Goal: Check status: Check status

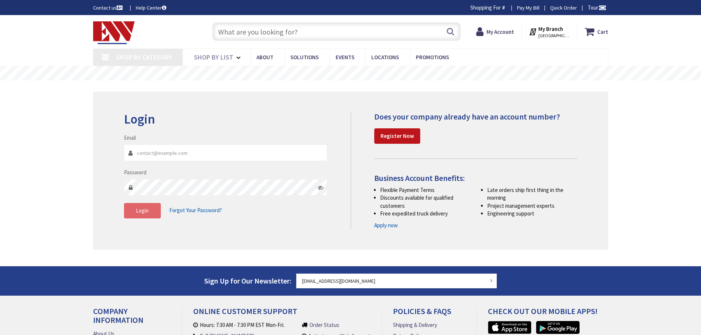
type input "[EMAIL_ADDRESS][DOMAIN_NAME]"
click at [137, 213] on span "Login" at bounding box center [142, 210] width 13 height 7
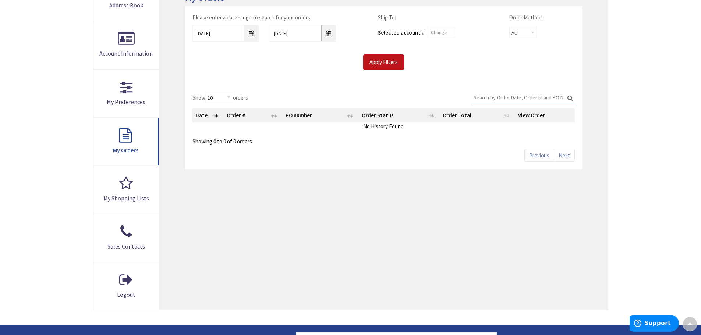
scroll to position [147, 0]
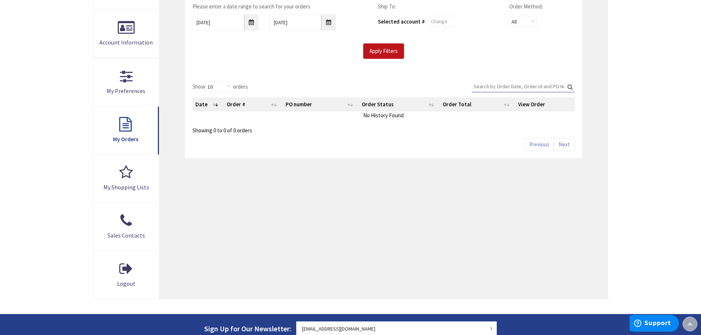
click at [337, 170] on div "My Orders Please enter a date range to search for your orders 9/26/2025 10/3/20…" at bounding box center [383, 130] width 448 height 338
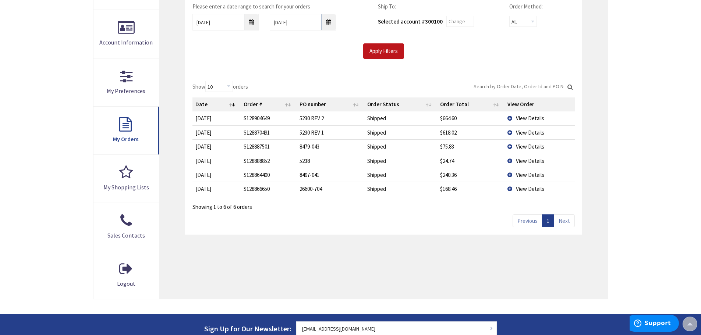
scroll to position [0, 0]
click at [511, 131] on td "View Details" at bounding box center [540, 133] width 70 height 14
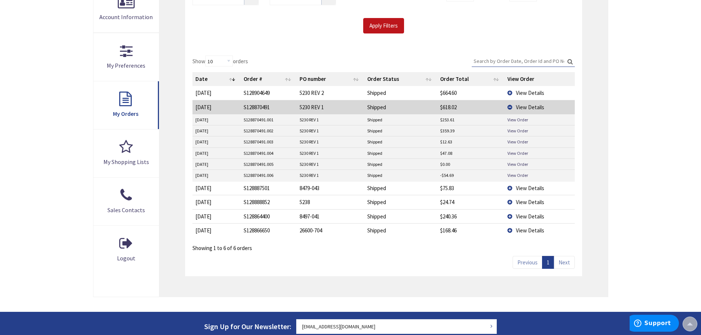
scroll to position [185, 0]
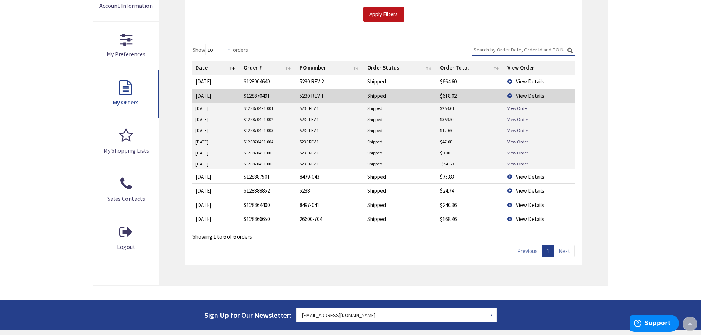
click at [510, 95] on td "View Details" at bounding box center [540, 96] width 70 height 14
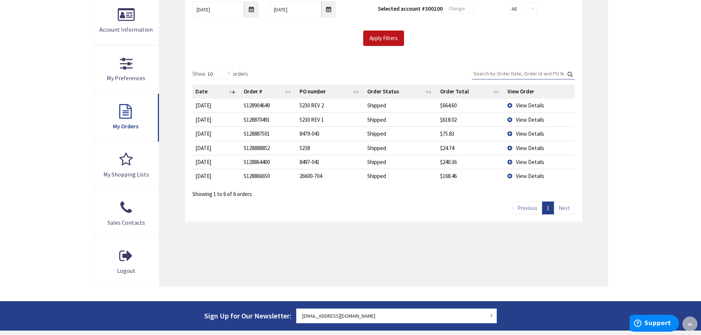
scroll to position [148, 0]
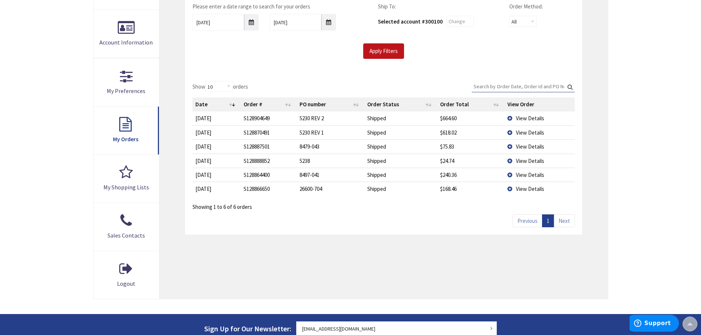
click at [399, 215] on div "Show 10 25 50 100 orders Search: Date Order # PO number Order Status Order Tota…" at bounding box center [383, 155] width 397 height 162
click at [314, 71] on div "Please enter a date range to search for your orders 9/26/2025 10/3/2025 Ship To…" at bounding box center [383, 34] width 397 height 78
click at [313, 71] on div "Please enter a date range to search for your orders 9/26/2025 10/3/2025 Ship To…" at bounding box center [383, 34] width 397 height 78
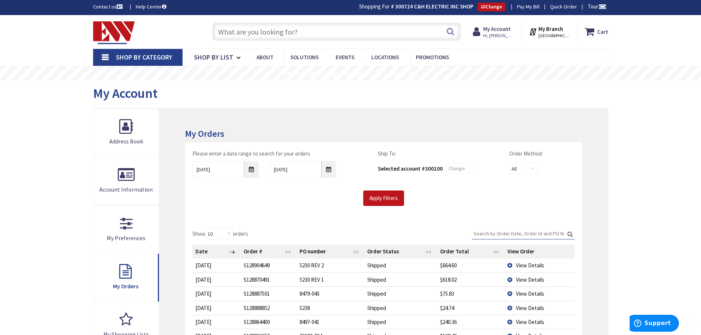
scroll to position [0, 0]
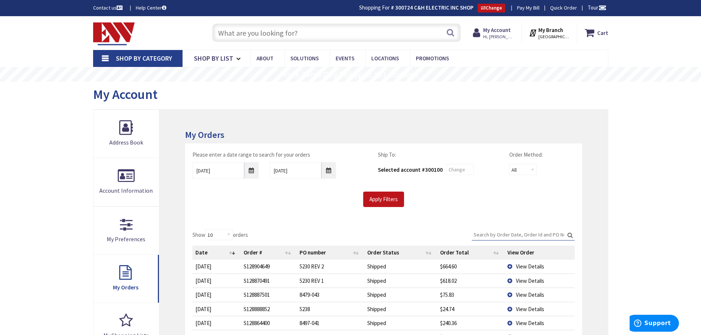
click at [301, 102] on div "My Account" at bounding box center [350, 96] width 515 height 28
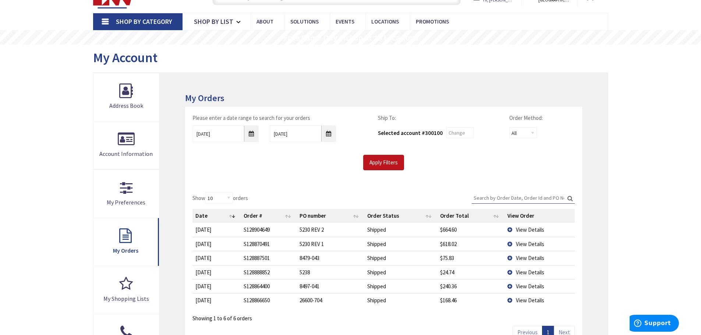
click at [331, 183] on div "Please enter a date range to search for your orders 9/26/2025 10/3/2025 Ship To…" at bounding box center [383, 146] width 397 height 78
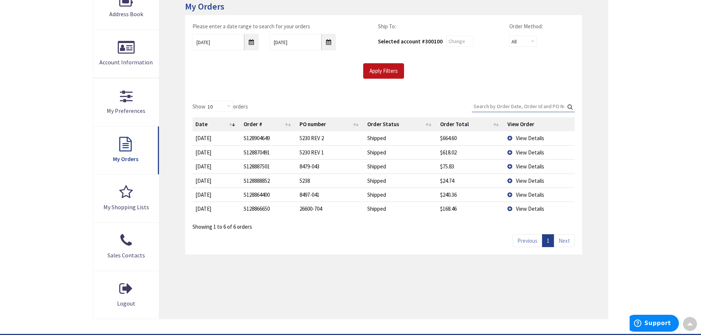
scroll to position [110, 0]
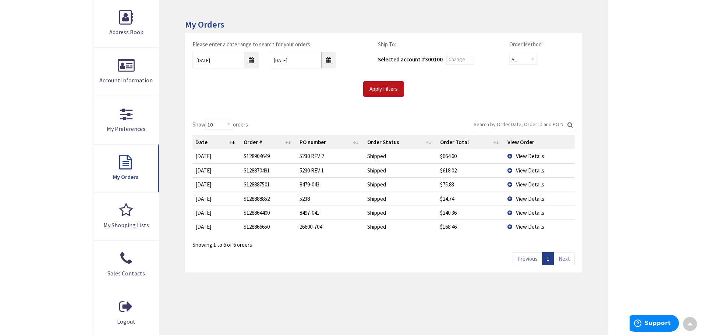
click at [273, 105] on div "Please enter a date range to search for your orders 9/26/2025 10/3/2025 Ship To…" at bounding box center [383, 72] width 397 height 78
click at [289, 106] on div "Please enter a date range to search for your orders 9/26/2025 10/3/2025 Ship To…" at bounding box center [383, 72] width 397 height 78
click at [292, 103] on div "Please enter a date range to search for your orders 9/26/2025 10/3/2025 Ship To…" at bounding box center [383, 72] width 397 height 78
click at [290, 100] on div "Please enter a date range to search for your orders 9/26/2025 10/3/2025 Ship To…" at bounding box center [383, 72] width 397 height 78
click at [294, 98] on div "Please enter a date range to search for your orders 9/26/2025 10/3/2025 Ship To…" at bounding box center [383, 72] width 397 height 78
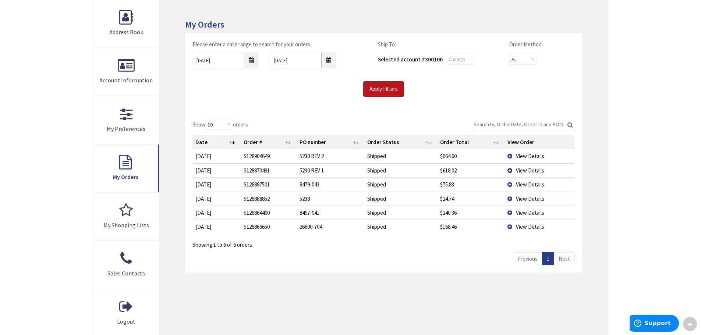
click at [294, 98] on div "Please enter a date range to search for your orders 9/26/2025 10/3/2025 Ship To…" at bounding box center [383, 72] width 397 height 78
drag, startPoint x: 326, startPoint y: 95, endPoint x: 195, endPoint y: 51, distance: 137.8
click at [195, 51] on div "Please enter a date range to search for your orders 9/26/2025 10/3/2025 Ship To…" at bounding box center [383, 68] width 393 height 56
click at [190, 27] on h3 "My Orders" at bounding box center [383, 25] width 397 height 10
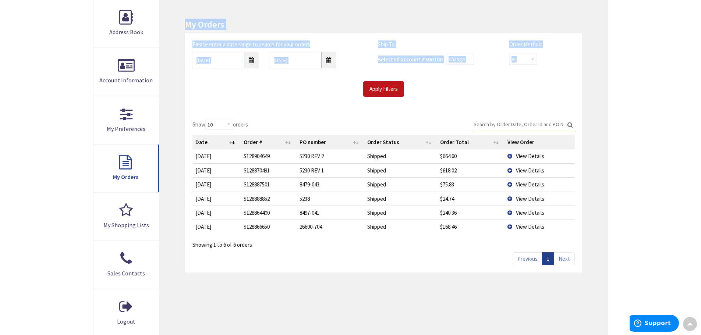
drag, startPoint x: 186, startPoint y: 24, endPoint x: 565, endPoint y: 79, distance: 383.2
click at [563, 78] on div "My Orders Please enter a date range to search for your orders 9/26/2025 10/3/20…" at bounding box center [383, 168] width 448 height 338
click at [567, 81] on div "Please enter a date range to search for your orders 9/26/2025 10/3/2025 Ship To…" at bounding box center [383, 68] width 393 height 56
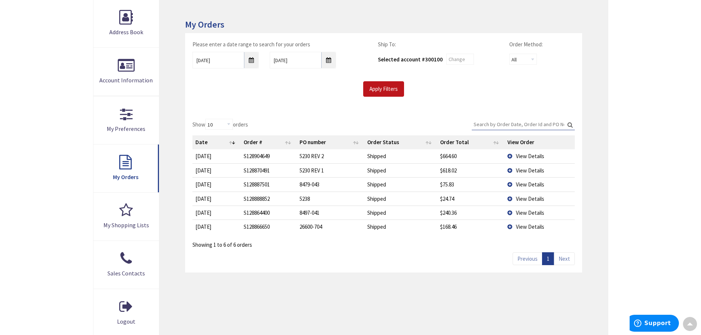
click at [452, 102] on div "Please enter a date range to search for your orders 9/26/2025 10/3/2025 Ship To…" at bounding box center [383, 72] width 397 height 78
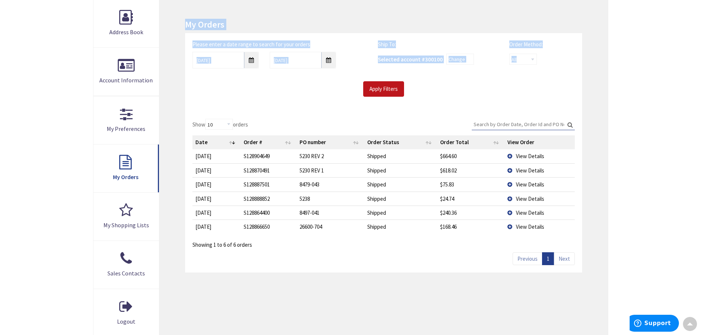
drag, startPoint x: 534, startPoint y: 91, endPoint x: 254, endPoint y: 24, distance: 288.3
click at [188, 24] on div "My Orders Please enter a date range to search for your orders 9/26/2025 10/3/20…" at bounding box center [383, 168] width 448 height 338
click at [318, 17] on div "My Orders Please enter a date range to search for your orders 9/26/2025 10/3/20…" at bounding box center [383, 168] width 448 height 338
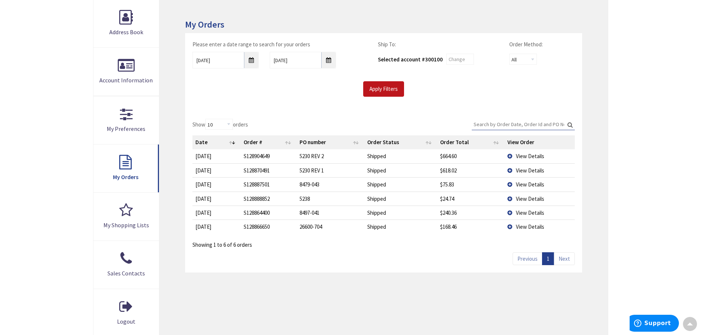
click at [321, 103] on div "Please enter a date range to search for your orders 9/26/2025 10/3/2025 Ship To…" at bounding box center [383, 72] width 397 height 78
click at [500, 96] on div "Apply Filters" at bounding box center [383, 88] width 393 height 15
click at [295, 120] on div "Show 10 25 50 100 orders Search: Date Order # PO number Order Status Order Tota…" at bounding box center [383, 184] width 382 height 130
click at [304, 110] on div "Please enter a date range to search for your orders 9/26/2025 10/3/2025 Ship To…" at bounding box center [383, 72] width 397 height 78
click at [403, 266] on div "Show 10 25 50 100 orders Search: Date Order # PO number Order Status Order Tota…" at bounding box center [383, 193] width 397 height 162
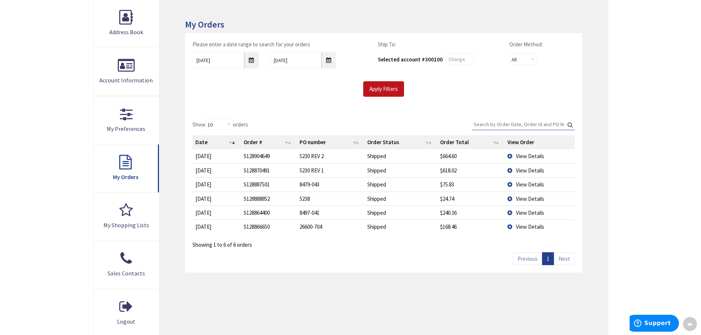
click at [298, 103] on div "Please enter a date range to search for your orders 9/26/2025 10/3/2025 Ship To…" at bounding box center [383, 72] width 397 height 78
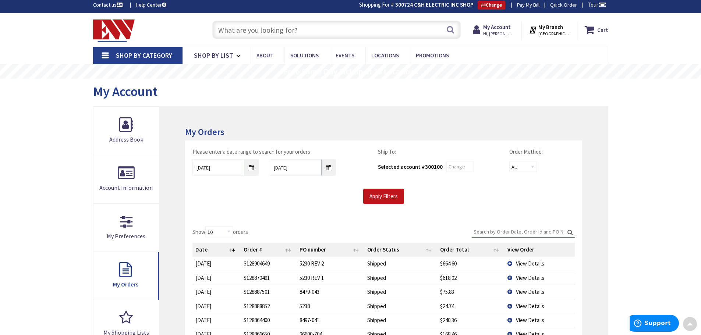
scroll to position [0, 0]
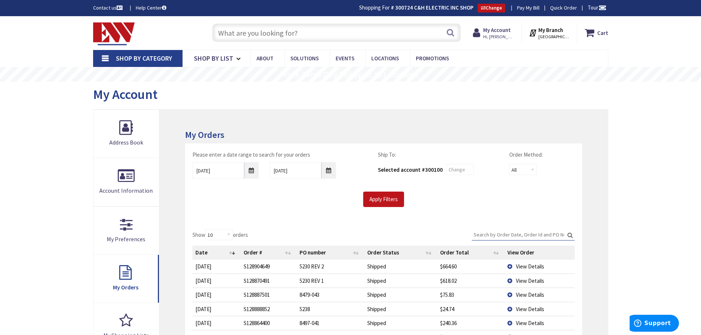
click at [346, 114] on div "My Orders Please enter a date range to search for your orders 9/26/2025 10/3/20…" at bounding box center [383, 279] width 448 height 338
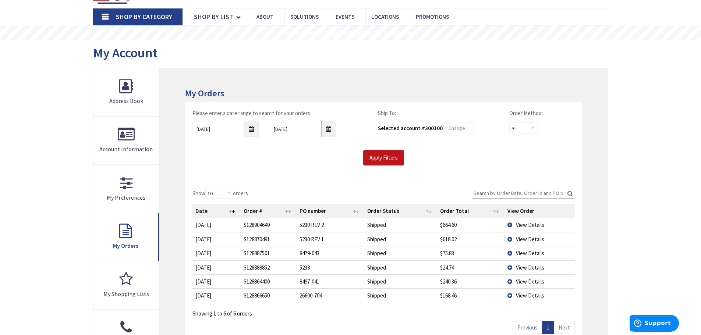
scroll to position [110, 0]
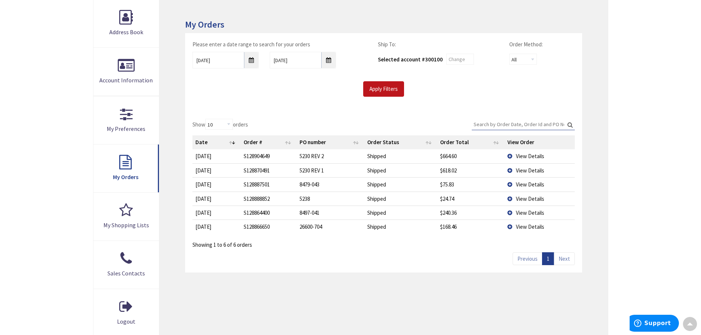
click at [353, 255] on div "Show 10 25 50 100 orders Search: Date Order # PO number Order Status Order Tota…" at bounding box center [383, 193] width 397 height 162
click at [321, 112] on div "Show 10 25 50 100 orders Search: Date Order # PO number Order Status Order Tota…" at bounding box center [383, 193] width 397 height 162
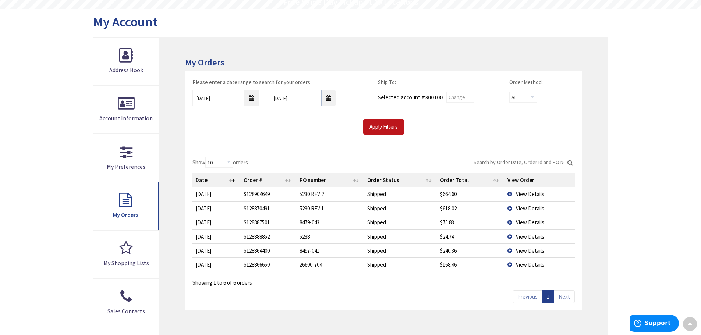
scroll to position [0, 0]
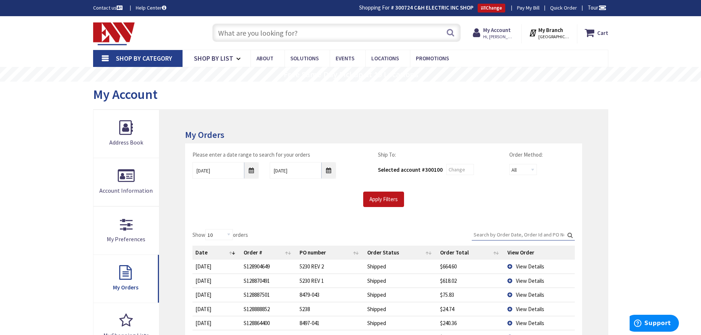
click at [314, 115] on div "My Orders Please enter a date range to search for your orders 9/26/2025 10/3/20…" at bounding box center [383, 279] width 448 height 338
click at [329, 125] on div "My Orders Please enter a date range to search for your orders 9/26/2025 10/3/20…" at bounding box center [383, 279] width 448 height 338
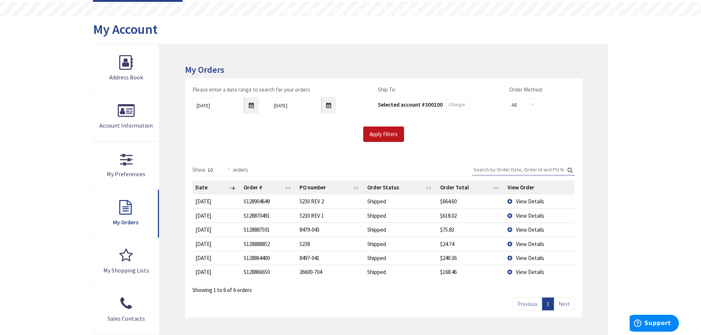
scroll to position [74, 0]
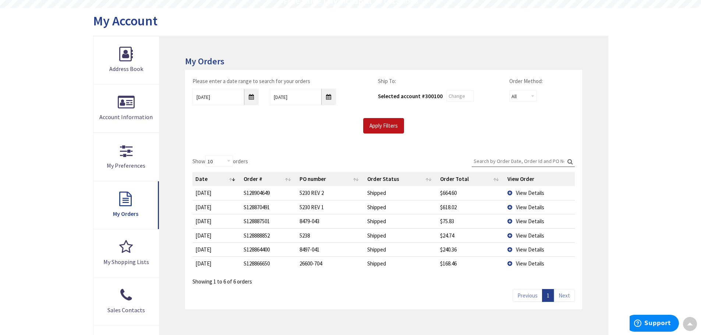
click at [429, 282] on div "Showing 1 to 6 of 6 orders" at bounding box center [383, 279] width 382 height 13
click at [316, 127] on div "Apply Filters" at bounding box center [383, 125] width 393 height 15
click at [509, 206] on td "View Details" at bounding box center [540, 207] width 70 height 14
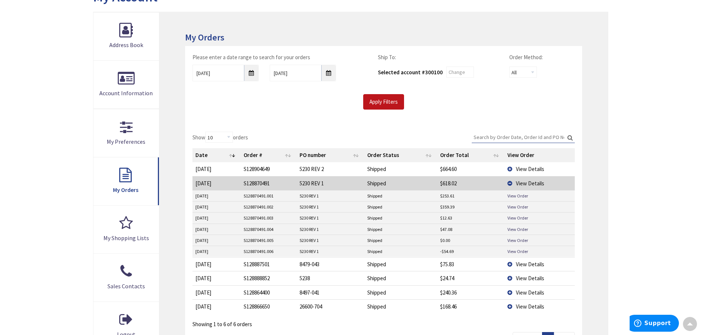
scroll to position [110, 0]
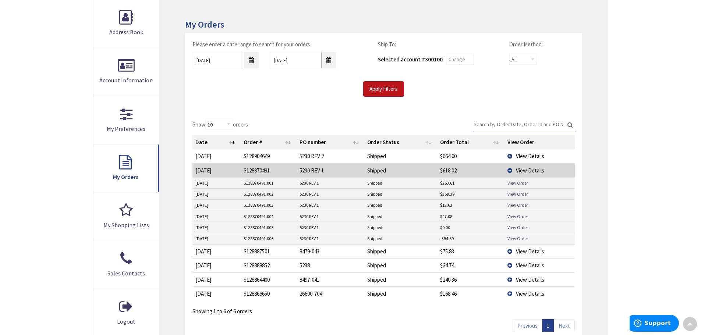
click at [519, 237] on link "View Order" at bounding box center [518, 239] width 21 height 6
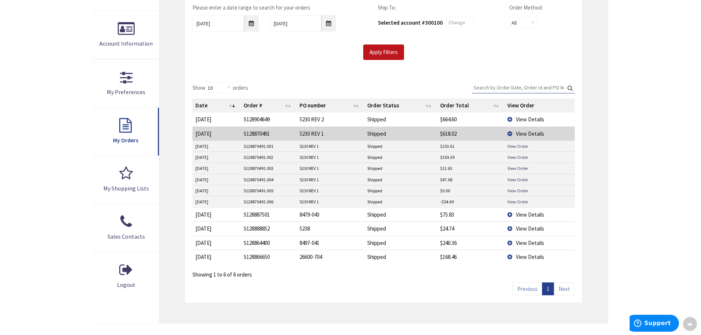
click at [650, 153] on div "Skip to Content Toggle Nav Search Cart My Cart Close" at bounding box center [350, 188] width 701 height 639
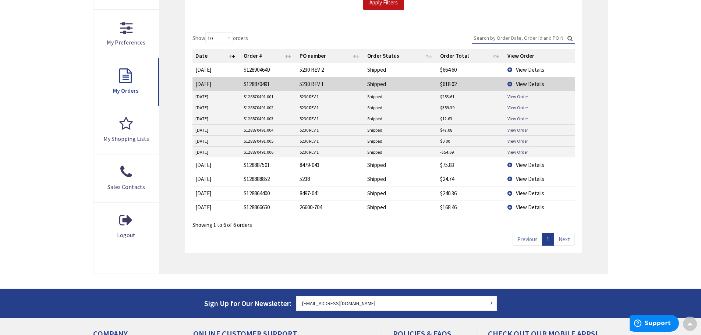
scroll to position [184, 0]
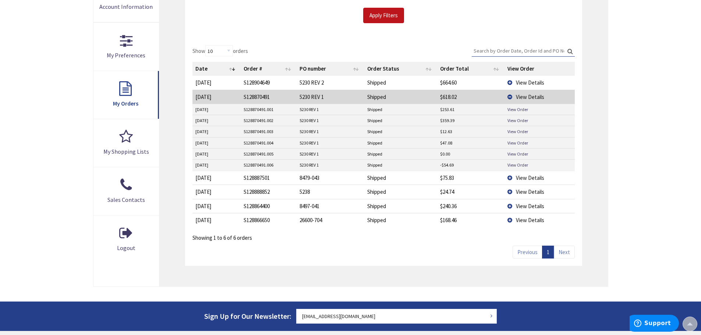
click at [619, 124] on main "My Account My Account My Orders Please enter a date range to search for your or…" at bounding box center [351, 100] width 552 height 404
click at [590, 110] on div "My Orders Please enter a date range to search for your orders 9/26/2025 10/3/20…" at bounding box center [383, 106] width 448 height 361
click at [509, 95] on td "View Details" at bounding box center [540, 97] width 70 height 14
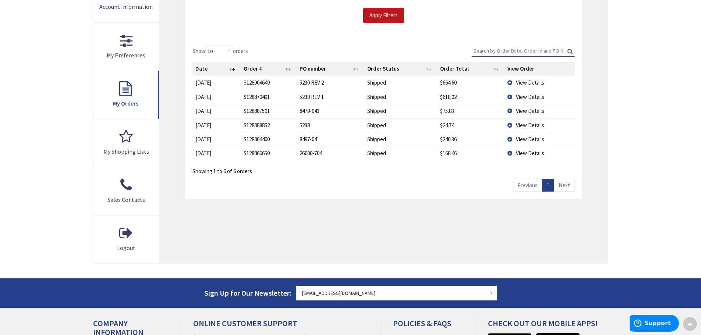
click at [511, 95] on td "View Details" at bounding box center [540, 97] width 70 height 14
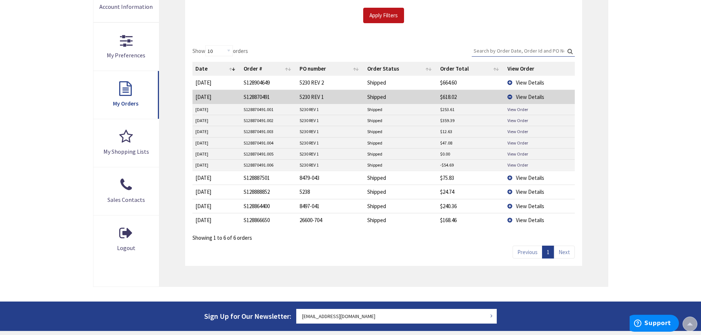
click at [657, 158] on div "Skip to Content Toggle Nav Search Cart My Cart Close" at bounding box center [350, 151] width 701 height 639
click at [512, 130] on link "View Order" at bounding box center [518, 131] width 21 height 6
click at [648, 138] on div "Skip to Content Toggle Nav Search Cart My Cart Close" at bounding box center [350, 151] width 701 height 639
click at [452, 40] on div "Show 10 25 50 100 orders Search: Date Order # PO number Order Status Order Tota…" at bounding box center [383, 152] width 397 height 228
click at [648, 144] on div "Skip to Content Toggle Nav Search Cart My Cart Close" at bounding box center [350, 151] width 701 height 639
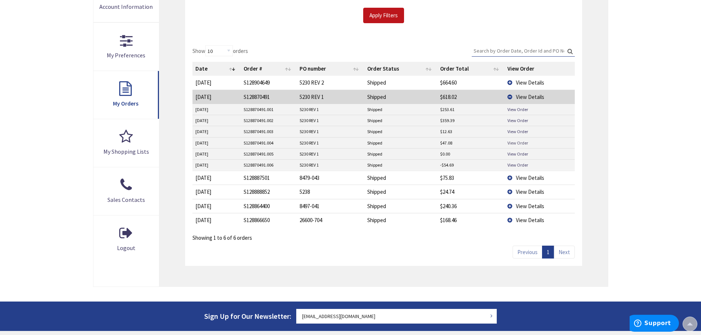
click at [515, 141] on link "View Order" at bounding box center [518, 143] width 21 height 6
click at [619, 123] on main "My Account My Account My Orders Please enter a date range to search for your or…" at bounding box center [351, 100] width 552 height 404
click at [514, 120] on link "View Order" at bounding box center [518, 120] width 21 height 6
click at [510, 95] on td "View Details" at bounding box center [540, 97] width 70 height 14
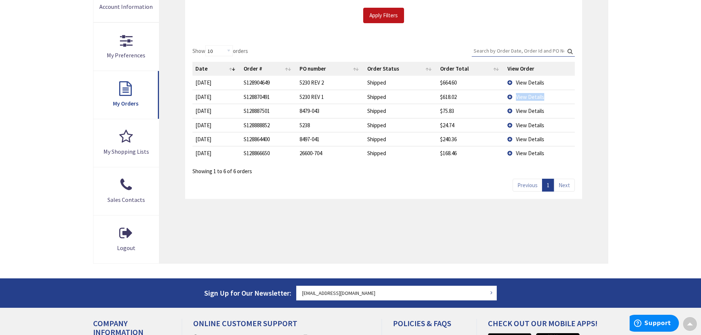
drag, startPoint x: 564, startPoint y: 96, endPoint x: 511, endPoint y: 99, distance: 52.7
click at [502, 96] on tr "10/1/2025 2025-10-01 S128870491 5230 REV 1 Shipped $618.02 View Details" at bounding box center [383, 97] width 382 height 14
click at [632, 95] on div "Skip to Content Toggle Nav Search Cart My Cart Close" at bounding box center [350, 139] width 701 height 615
click at [509, 95] on td "View Details" at bounding box center [540, 97] width 70 height 14
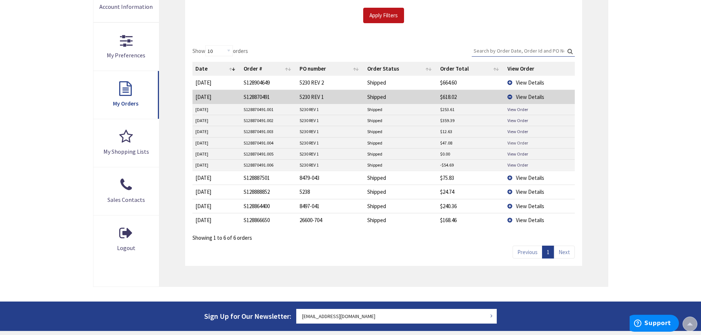
click at [519, 141] on link "View Order" at bounding box center [518, 143] width 21 height 6
click at [590, 156] on div "My Orders Please enter a date range to search for your orders 9/26/2025 10/3/20…" at bounding box center [383, 106] width 448 height 361
click at [615, 112] on main "My Account My Account My Orders Please enter a date range to search for your or…" at bounding box center [351, 100] width 552 height 404
click at [609, 114] on main "My Account My Account My Orders Please enter a date range to search for your or…" at bounding box center [351, 100] width 552 height 404
click at [509, 96] on td "View Details" at bounding box center [540, 97] width 70 height 14
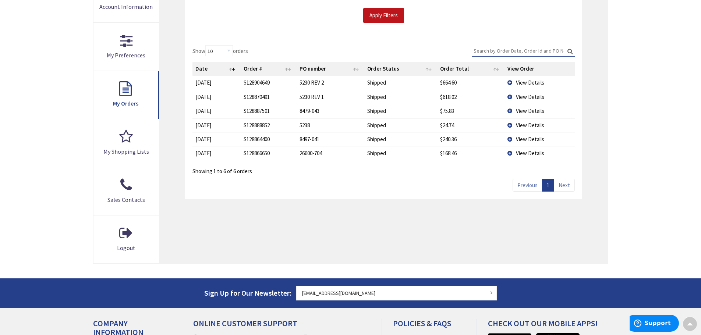
click at [618, 160] on main "My Account My Account My Orders Please enter a date range to search for your or…" at bounding box center [351, 88] width 552 height 381
click at [510, 96] on td "View Details" at bounding box center [540, 97] width 70 height 14
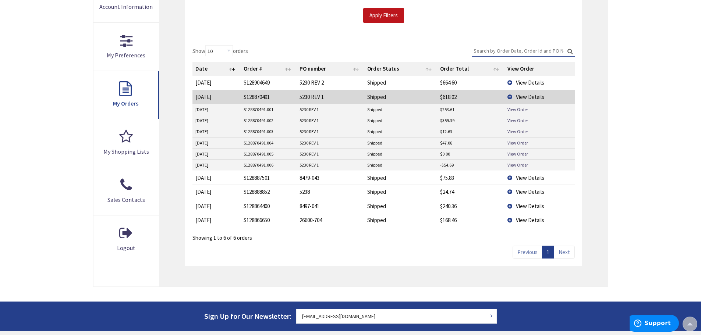
click at [601, 126] on div "My Orders Please enter a date range to search for your orders 9/26/2025 10/3/20…" at bounding box center [383, 106] width 448 height 361
click at [511, 95] on td "View Details" at bounding box center [540, 97] width 70 height 14
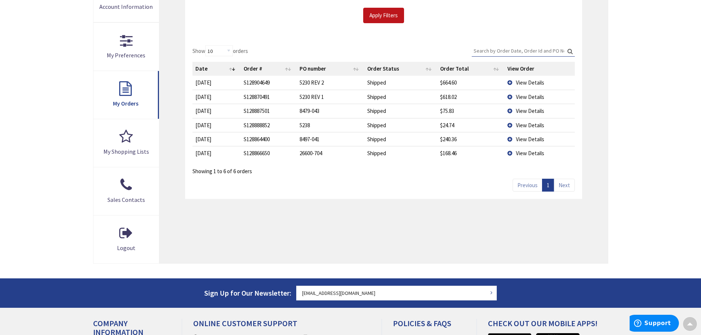
click at [628, 126] on div "Skip to Content Toggle Nav Search Cart My Cart Close" at bounding box center [350, 139] width 701 height 615
click at [626, 116] on main "My Account My Account My Orders Please enter a date range to search for your or…" at bounding box center [351, 88] width 552 height 381
click at [600, 115] on div "My Orders Please enter a date range to search for your orders 9/26/2025 10/3/20…" at bounding box center [383, 95] width 448 height 338
click at [606, 115] on div "My Orders Please enter a date range to search for your orders 9/26/2025 10/3/20…" at bounding box center [383, 95] width 448 height 338
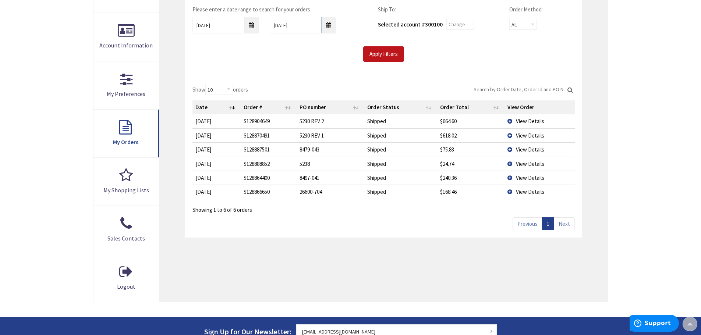
scroll to position [147, 0]
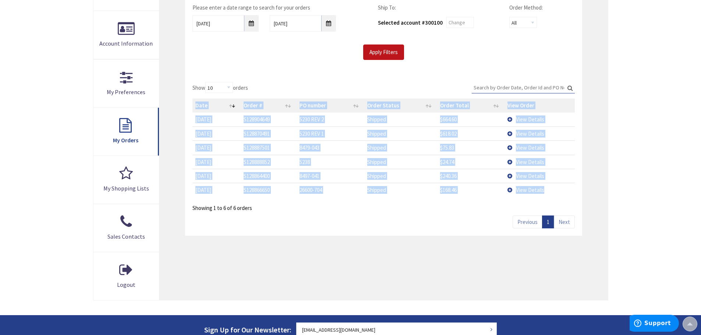
drag, startPoint x: 560, startPoint y: 195, endPoint x: 261, endPoint y: 125, distance: 307.4
click at [184, 106] on div "My Orders Please enter a date range to search for your orders 9/26/2025 10/3/20…" at bounding box center [383, 131] width 448 height 338
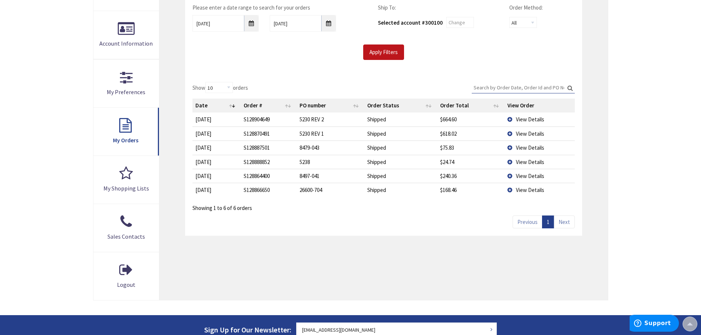
click at [622, 165] on main "My Account My Account My Orders Please enter a date range to search for your or…" at bounding box center [351, 124] width 552 height 381
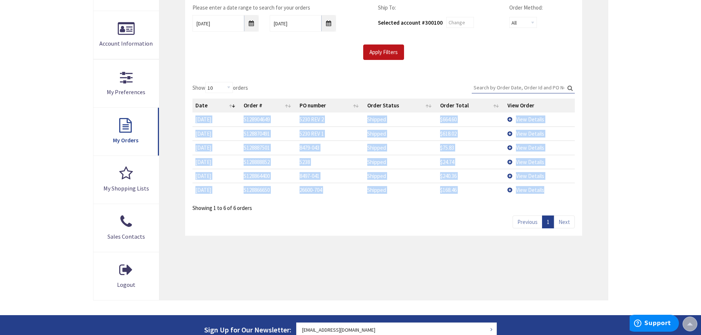
drag, startPoint x: 568, startPoint y: 194, endPoint x: 194, endPoint y: 119, distance: 382.1
click at [194, 119] on tbody "10/2/2025 2025-10-02 S128904649 5230 REV 2 Shipped $664.60 View Details 10/1/20…" at bounding box center [383, 155] width 382 height 85
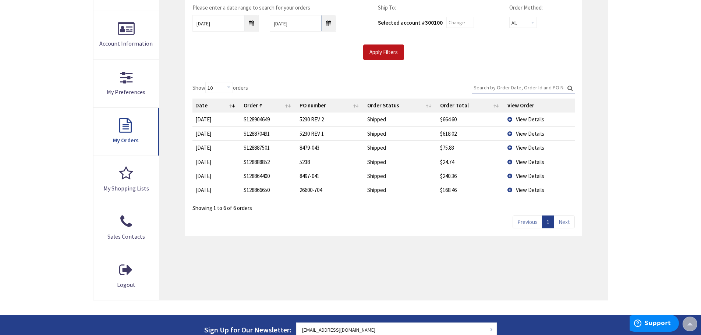
click at [600, 167] on div "My Orders Please enter a date range to search for your orders 9/26/2025 10/3/20…" at bounding box center [383, 131] width 448 height 338
drag, startPoint x: 592, startPoint y: 190, endPoint x: 194, endPoint y: 107, distance: 406.7
click at [194, 106] on div "My Orders Please enter a date range to search for your orders 9/26/2025 10/3/20…" at bounding box center [383, 131] width 448 height 338
click at [592, 166] on div "My Orders Please enter a date range to search for your orders 9/26/2025 10/3/20…" at bounding box center [383, 131] width 448 height 338
click at [596, 183] on div "My Orders Please enter a date range to search for your orders 9/26/2025 10/3/20…" at bounding box center [383, 131] width 448 height 338
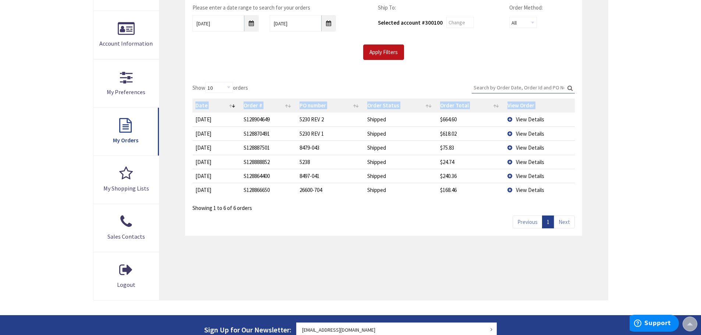
drag, startPoint x: 594, startPoint y: 194, endPoint x: 217, endPoint y: 130, distance: 382.7
click at [199, 123] on div "My Orders Please enter a date range to search for your orders 9/26/2025 10/3/20…" at bounding box center [383, 131] width 448 height 338
click at [592, 153] on div "My Orders Please enter a date range to search for your orders 9/26/2025 10/3/20…" at bounding box center [383, 131] width 448 height 338
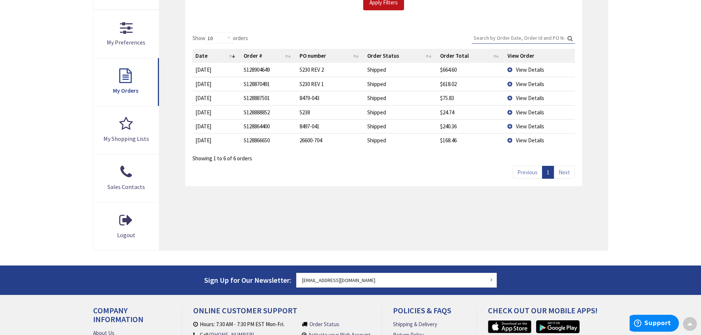
scroll to position [184, 0]
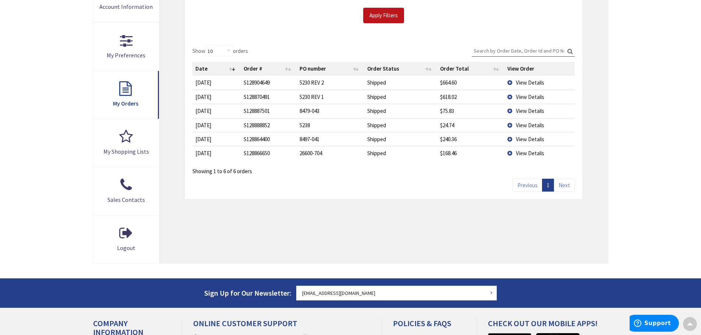
click at [587, 131] on div "My Orders Please enter a date range to search for your orders 9/26/2025 10/3/20…" at bounding box center [383, 95] width 448 height 338
drag, startPoint x: 478, startPoint y: 147, endPoint x: 359, endPoint y: 99, distance: 128.0
click at [199, 86] on div "Show 10 25 50 100 orders Search: Date Order # PO number Order Status Order Tota…" at bounding box center [383, 119] width 397 height 162
click at [617, 135] on main "My Account My Account My Orders Please enter a date range to search for your or…" at bounding box center [351, 88] width 552 height 381
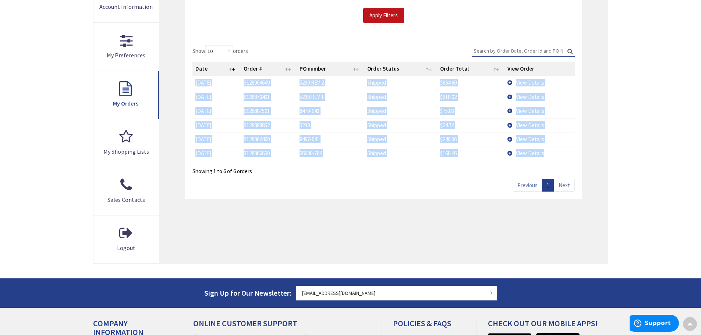
drag, startPoint x: 566, startPoint y: 156, endPoint x: 194, endPoint y: 82, distance: 379.0
click at [194, 82] on tbody "10/2/2025 2025-10-02 S128904649 5230 REV 2 Shipped $664.60 View Details 10/1/20…" at bounding box center [383, 118] width 382 height 85
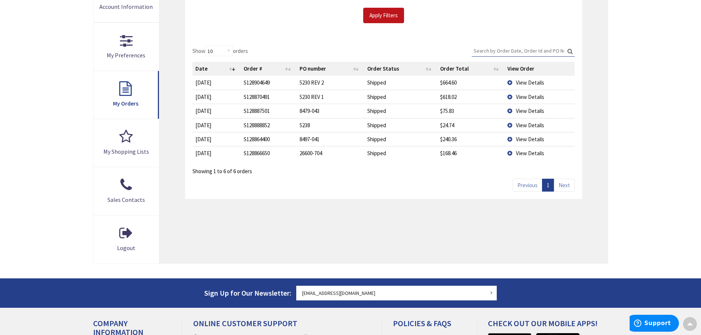
click at [458, 179] on div "Show 10 25 50 100 orders Search: Date Order # PO number Order Status Order Tota…" at bounding box center [383, 119] width 397 height 162
click at [484, 179] on div "Show 10 25 50 100 orders Search: Date Order # PO number Order Status Order Tota…" at bounding box center [383, 119] width 397 height 162
click at [509, 95] on td "View Details" at bounding box center [540, 97] width 70 height 14
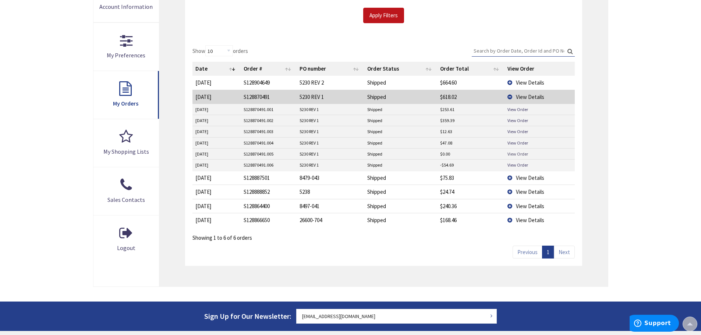
click at [523, 154] on link "View Order" at bounding box center [518, 154] width 21 height 6
click at [308, 234] on div "Showing 1 to 6 of 6 orders" at bounding box center [383, 236] width 382 height 13
click at [511, 130] on link "View Order" at bounding box center [518, 131] width 21 height 6
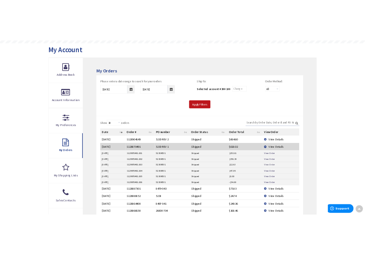
scroll to position [74, 0]
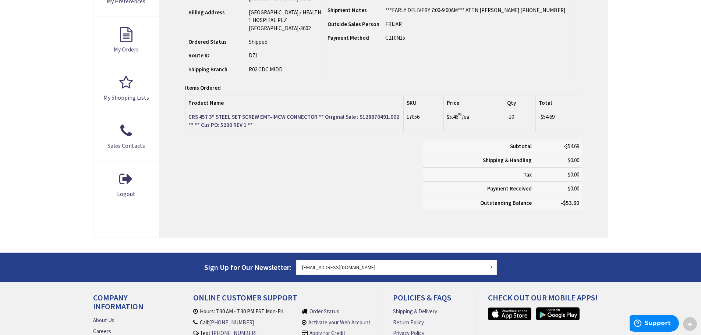
scroll to position [143, 0]
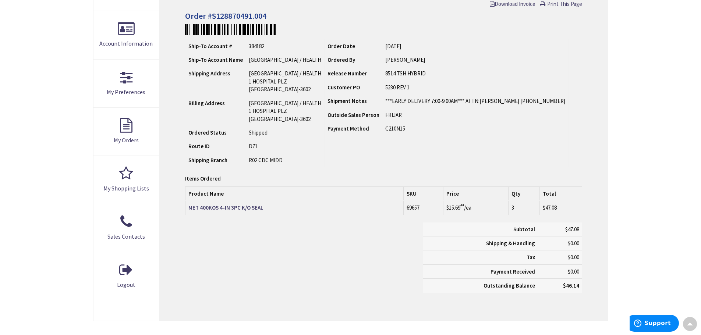
scroll to position [148, 0]
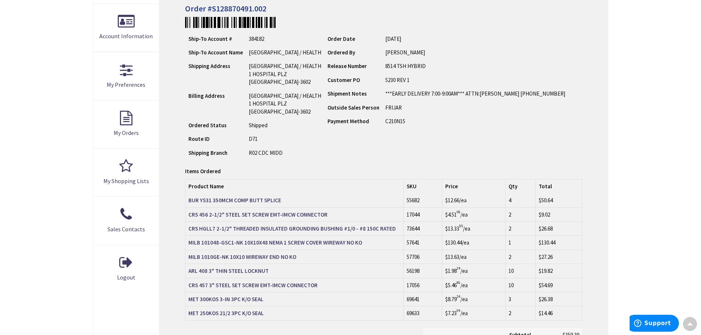
scroll to position [148, 0]
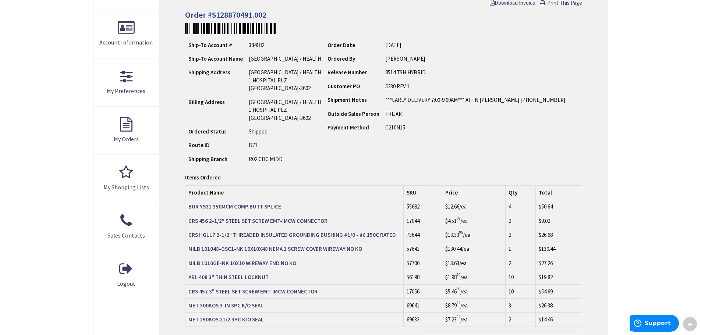
click at [313, 164] on td "R02 CDC MIDD" at bounding box center [285, 159] width 78 height 14
click at [470, 146] on td "Order Date 09/26/2025 Ordered By ELEAZAR Release Number Customer PO Shipment No…" at bounding box center [447, 102] width 244 height 128
click at [568, 122] on div "Ship-To Account # 384182 Ship-To Account Name STAMFORD HOSPITAL / HEALTH Shippi…" at bounding box center [383, 102] width 397 height 129
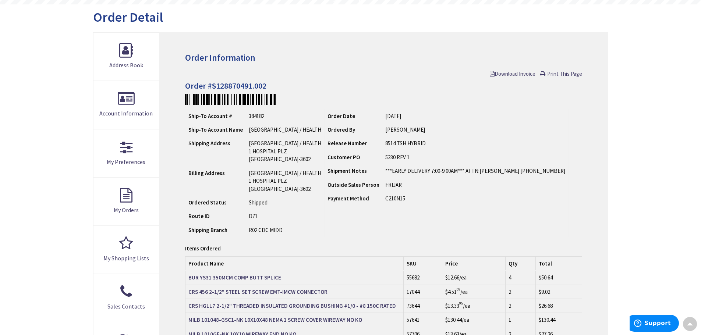
scroll to position [75, 0]
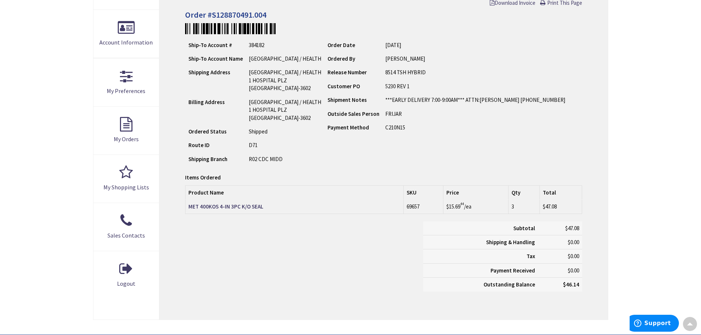
scroll to position [148, 0]
drag, startPoint x: 254, startPoint y: 248, endPoint x: 259, endPoint y: 254, distance: 7.4
click at [254, 248] on div "Subtotal $47.08 Shipping & Handling $0.00 Tax $0.00 Payment Received" at bounding box center [384, 261] width 408 height 78
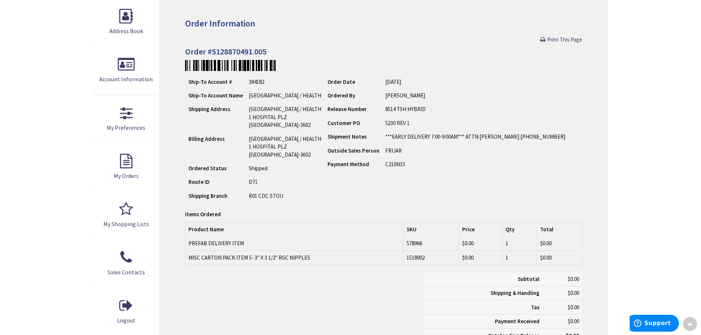
scroll to position [112, 0]
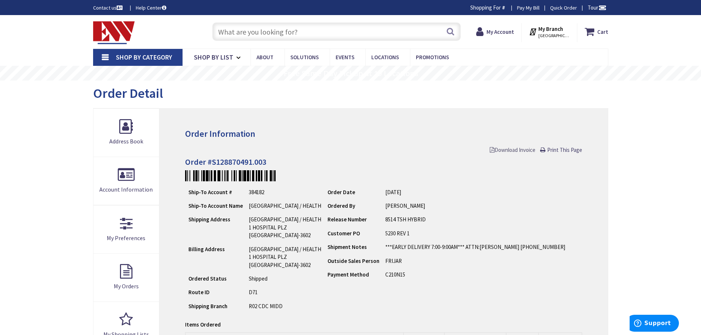
click at [510, 148] on span "Download Invoice" at bounding box center [513, 149] width 46 height 7
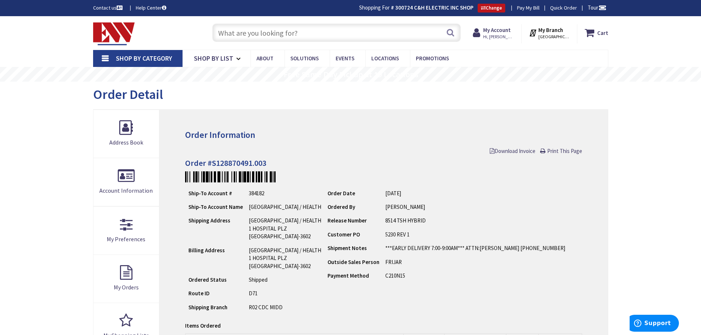
click at [497, 162] on h4 "Order #S128870491.003" at bounding box center [383, 163] width 397 height 9
